Goal: Find specific page/section: Find specific page/section

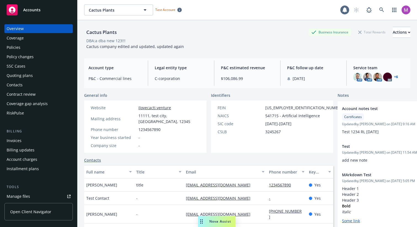
click at [227, 224] on div "Nova Assist" at bounding box center [216, 221] width 37 height 11
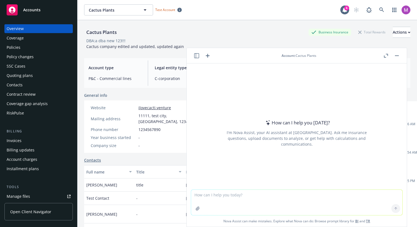
click at [196, 57] on icon "button" at bounding box center [196, 55] width 5 height 5
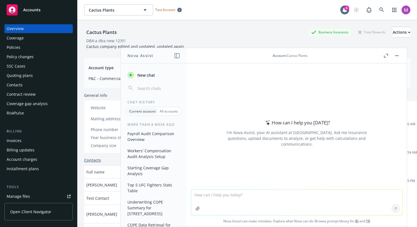
click at [166, 110] on p "All accounts" at bounding box center [169, 111] width 18 height 5
click at [138, 112] on p "Current account" at bounding box center [142, 111] width 25 height 5
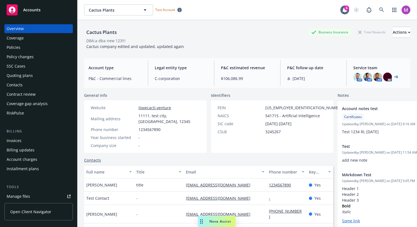
click at [231, 218] on div "Nova Assist" at bounding box center [216, 221] width 37 height 11
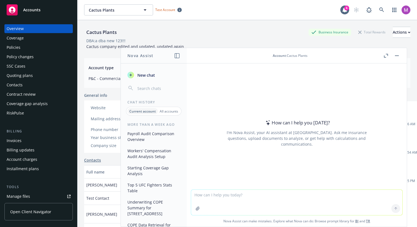
click at [141, 79] on button "New chat" at bounding box center [153, 75] width 57 height 10
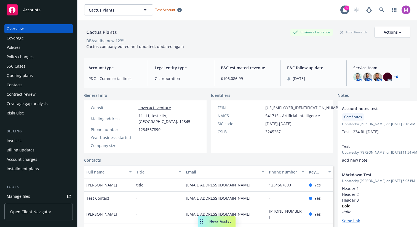
click at [225, 219] on span "Nova Assist" at bounding box center [220, 221] width 22 height 5
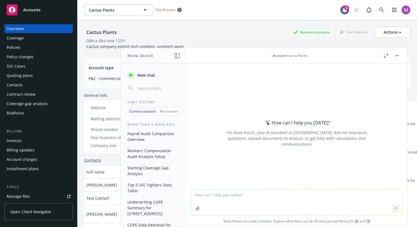
click at [395, 53] on button "button" at bounding box center [396, 55] width 7 height 7
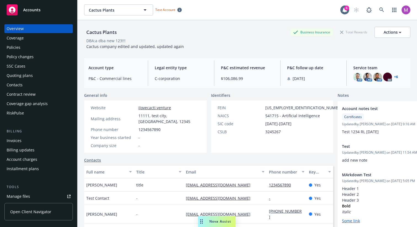
click at [45, 9] on div "Accounts" at bounding box center [39, 9] width 64 height 11
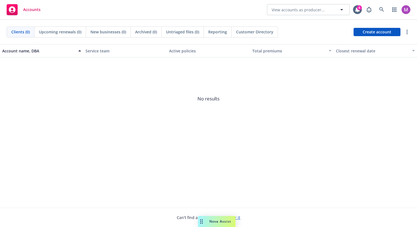
click at [226, 219] on span "Nova Assist" at bounding box center [220, 221] width 22 height 5
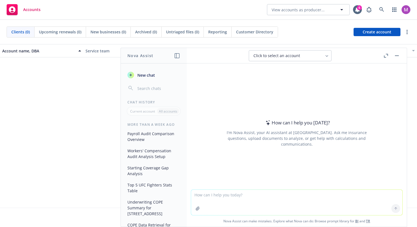
click at [283, 54] on span "Click to select an account" at bounding box center [276, 56] width 47 height 6
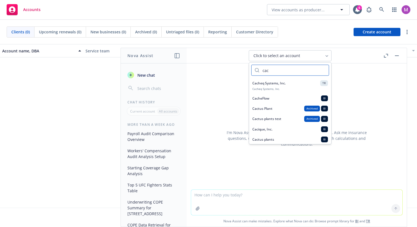
type input "cac"
click at [283, 83] on span "Cacheq Systems, Inc." at bounding box center [268, 83] width 33 height 5
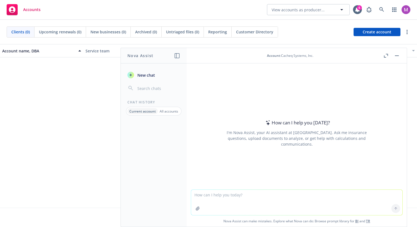
click at [161, 73] on button "New chat" at bounding box center [153, 75] width 57 height 10
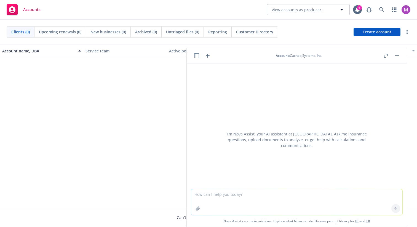
click at [307, 54] on div "Account : Cacheq Systems, Inc." at bounding box center [299, 55] width 46 height 5
click at [210, 57] on icon "button" at bounding box center [207, 55] width 7 height 7
